Goal: Task Accomplishment & Management: Manage account settings

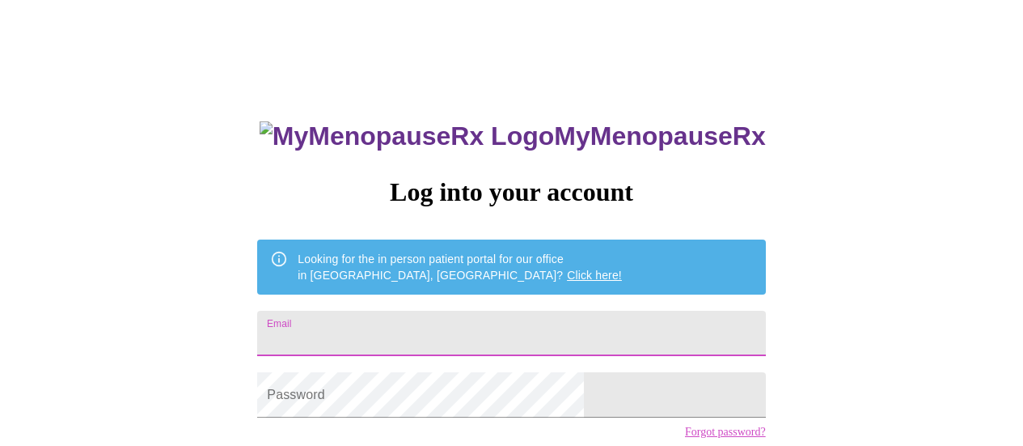
scroll to position [124, 0]
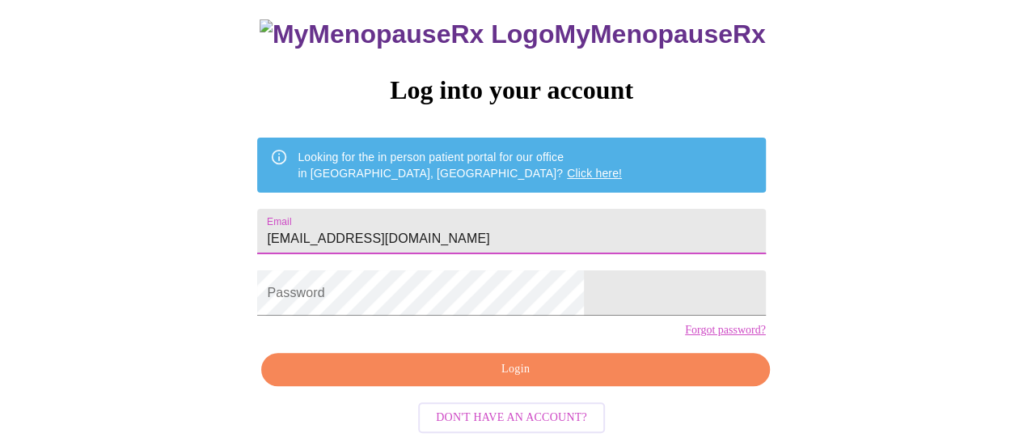
type input "[EMAIL_ADDRESS][DOMAIN_NAME]"
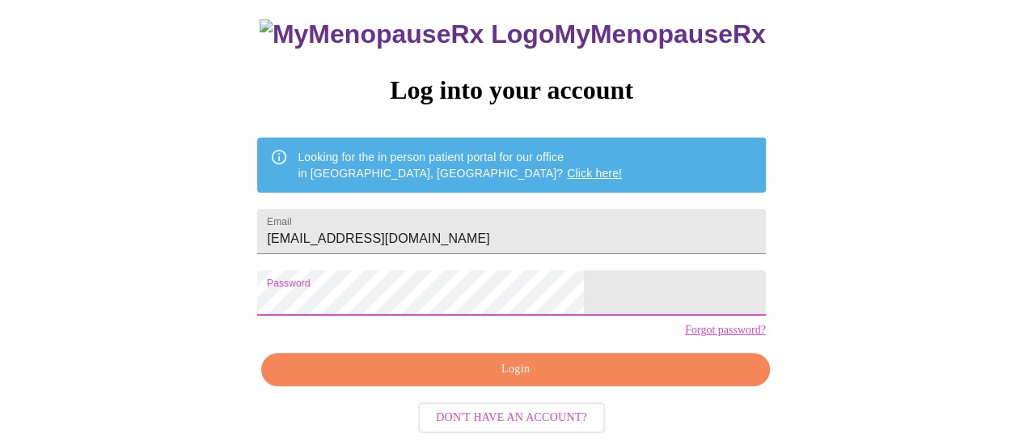
click at [447, 370] on span "Login" at bounding box center [515, 369] width 471 height 20
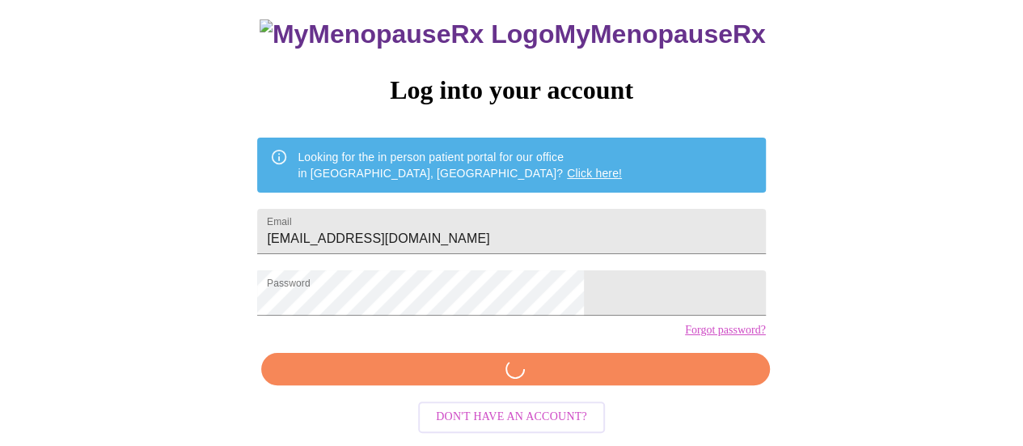
scroll to position [123, 0]
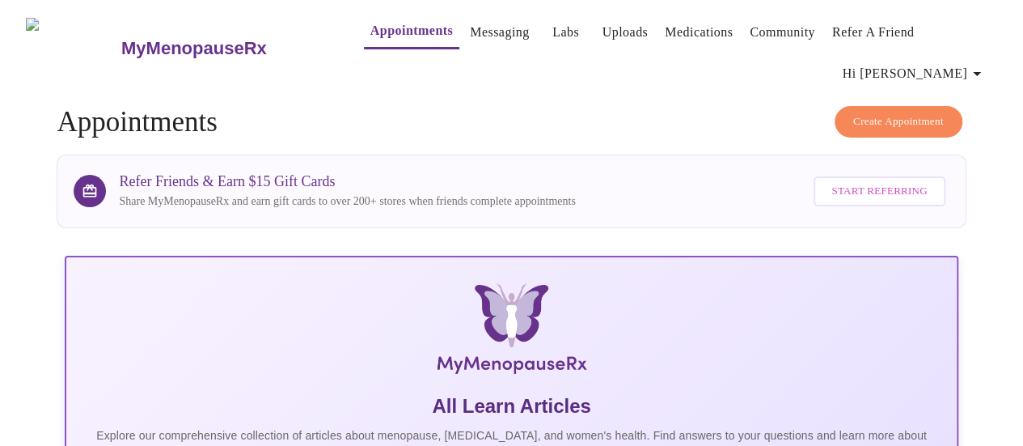
click at [956, 70] on span "Hi [PERSON_NAME]" at bounding box center [915, 73] width 144 height 23
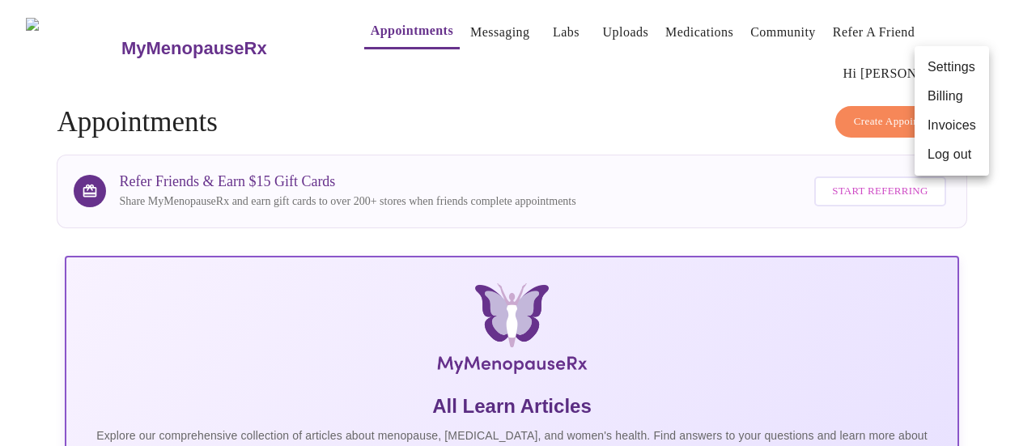
click at [943, 159] on li "Log out" at bounding box center [951, 154] width 74 height 29
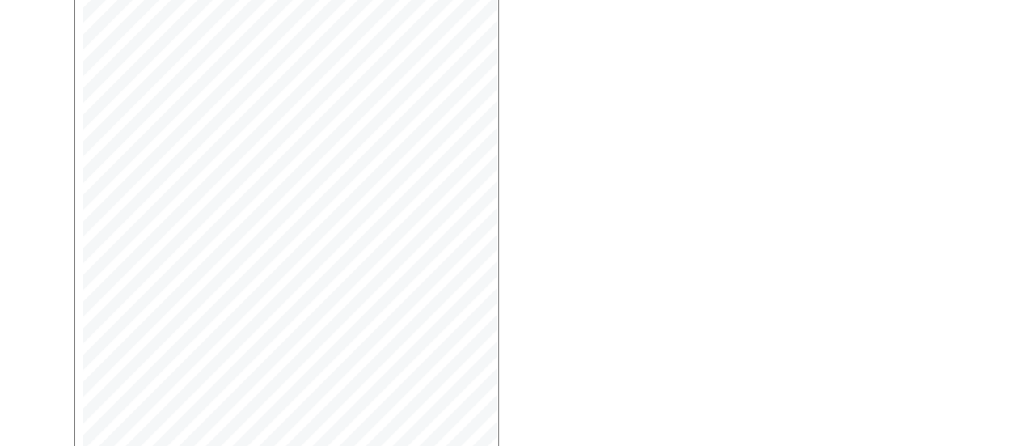
scroll to position [519, 0]
click at [100, 393] on span "Open Larger PDF" at bounding box center [148, 383] width 104 height 20
